Goal: Task Accomplishment & Management: Complete application form

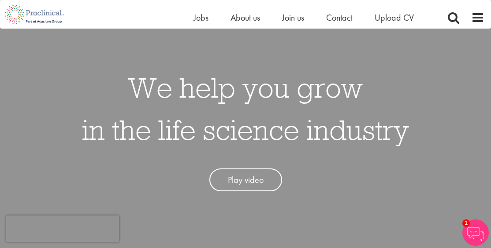
scroll to position [28, 0]
click at [398, 15] on span "Upload CV" at bounding box center [393, 17] width 39 height 11
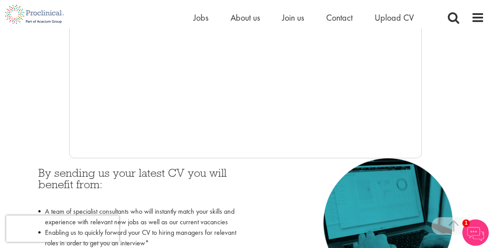
scroll to position [287, 0]
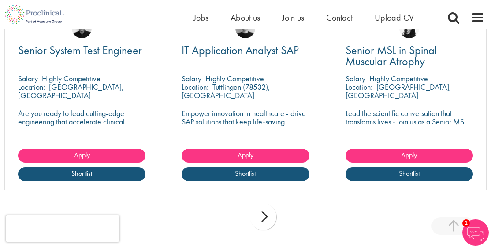
scroll to position [673, 0]
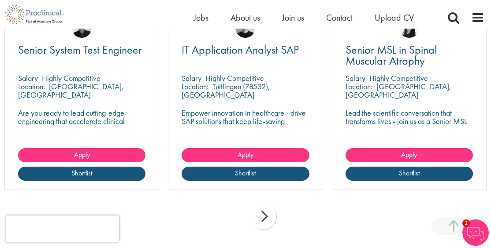
click at [266, 215] on div "next" at bounding box center [263, 217] width 26 height 26
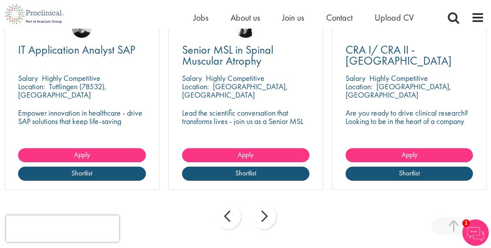
click at [266, 215] on div "next" at bounding box center [263, 217] width 26 height 26
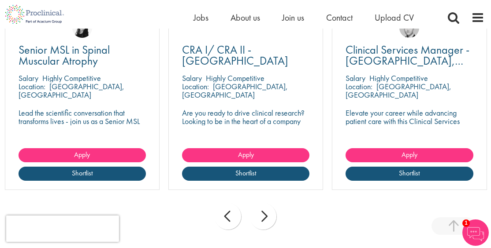
click at [266, 215] on div "next" at bounding box center [263, 217] width 26 height 26
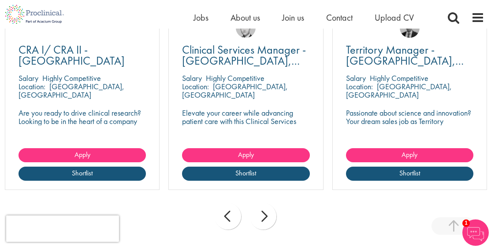
click at [266, 215] on div "next" at bounding box center [263, 217] width 26 height 26
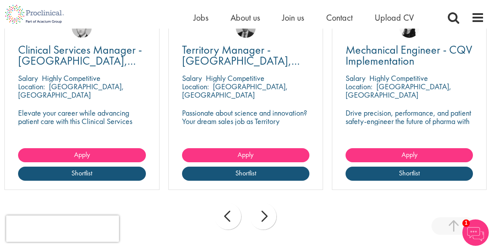
click at [266, 215] on div "next" at bounding box center [263, 217] width 26 height 26
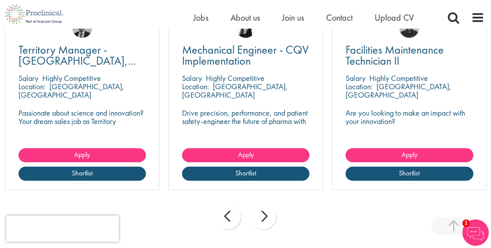
click at [266, 215] on div "next" at bounding box center [263, 217] width 26 height 26
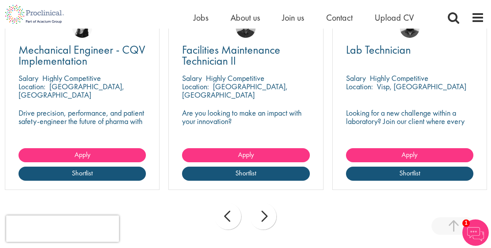
click at [266, 215] on div "next" at bounding box center [263, 217] width 26 height 26
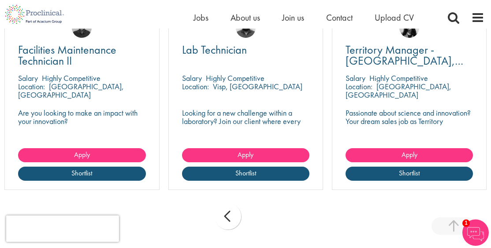
click at [266, 215] on div "prev next" at bounding box center [245, 218] width 491 height 38
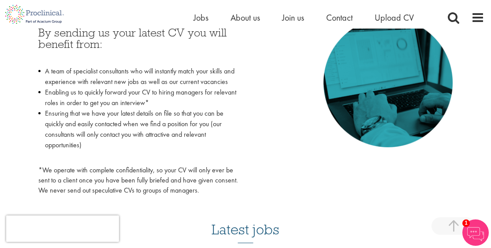
scroll to position [372, 0]
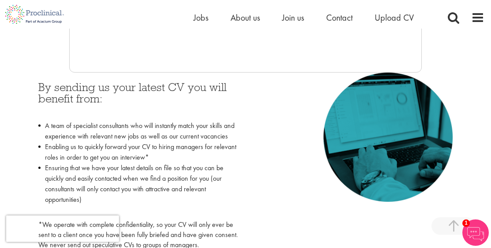
click at [471, 235] on img at bounding box center [475, 233] width 26 height 26
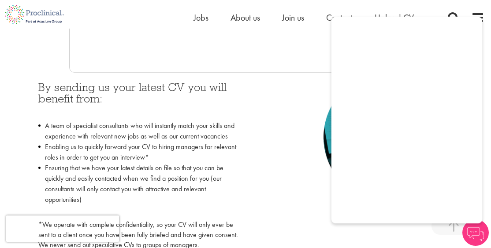
click at [282, 115] on div "By sending us your latest CV you will benefit from: A team of specialist consul…" at bounding box center [245, 164] width 427 height 182
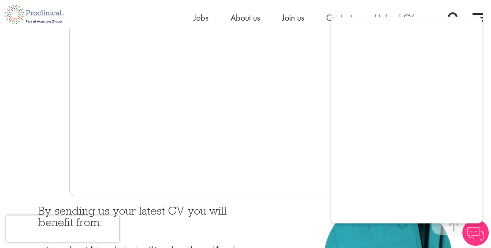
scroll to position [248, 0]
click at [14, 130] on div at bounding box center [246, 65] width 478 height 264
